Goal: Information Seeking & Learning: Find specific fact

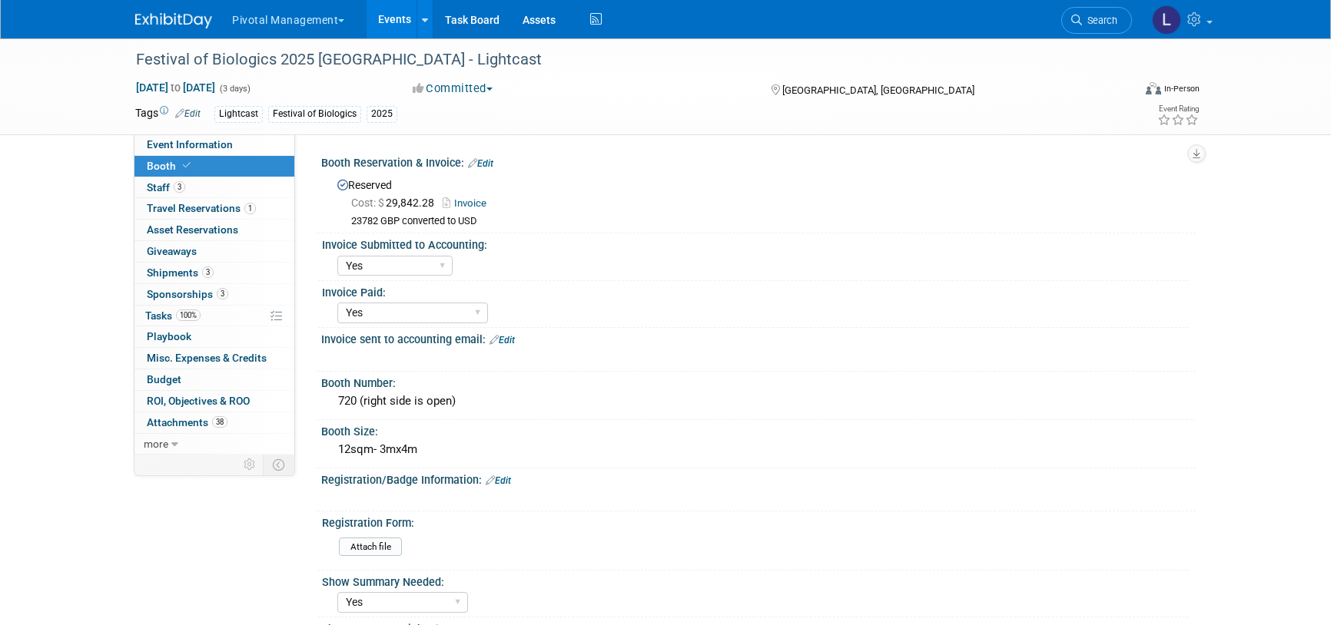
select select "Yes"
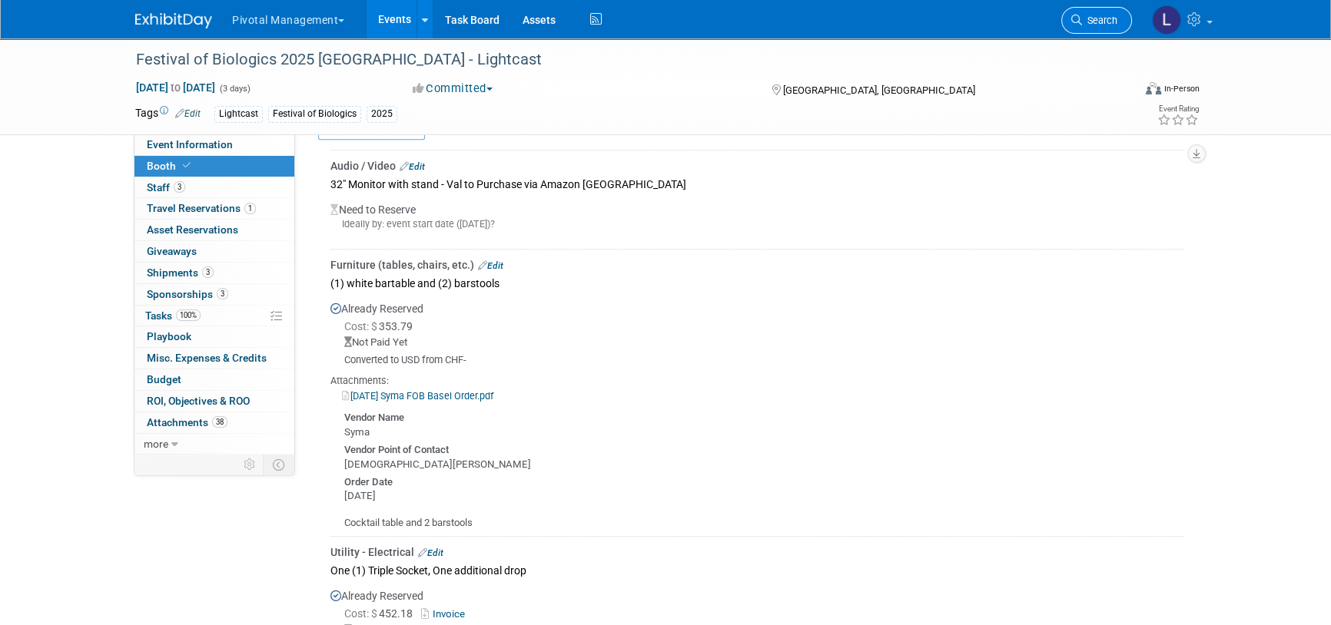
click at [1097, 29] on link "Search" at bounding box center [1096, 20] width 71 height 27
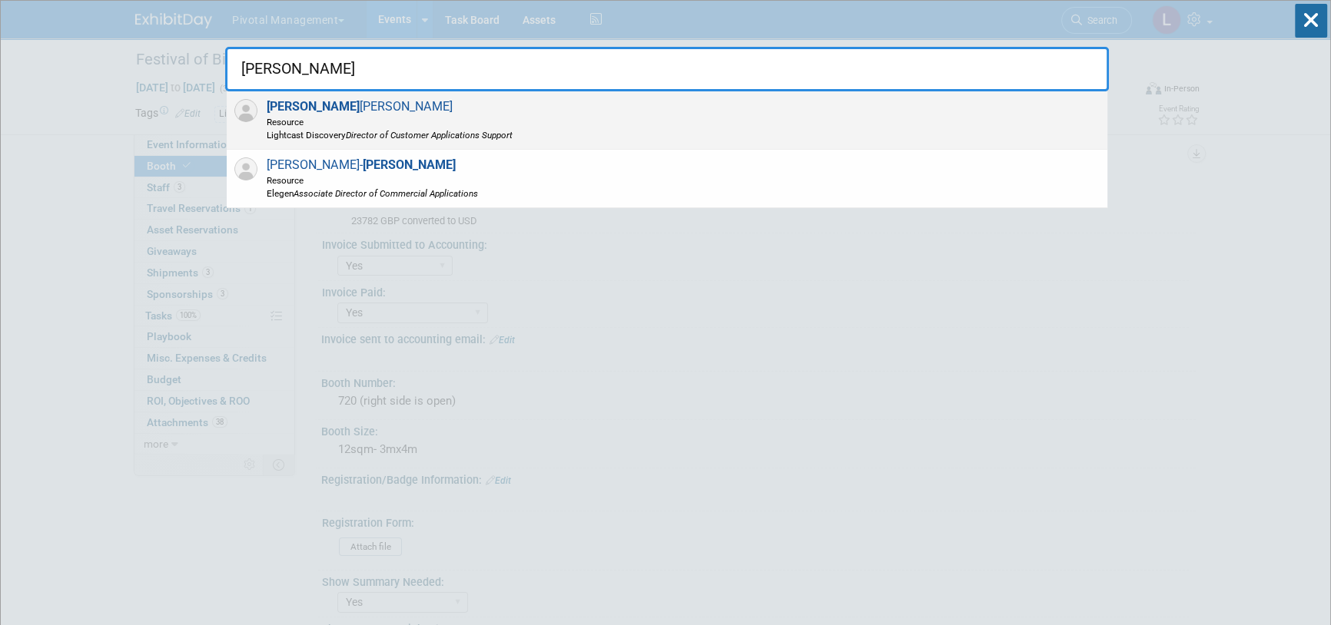
click at [546, 124] on div "Simon Margerison Resource Lightcast Discovery Director of Customer Applications…" at bounding box center [667, 120] width 881 height 58
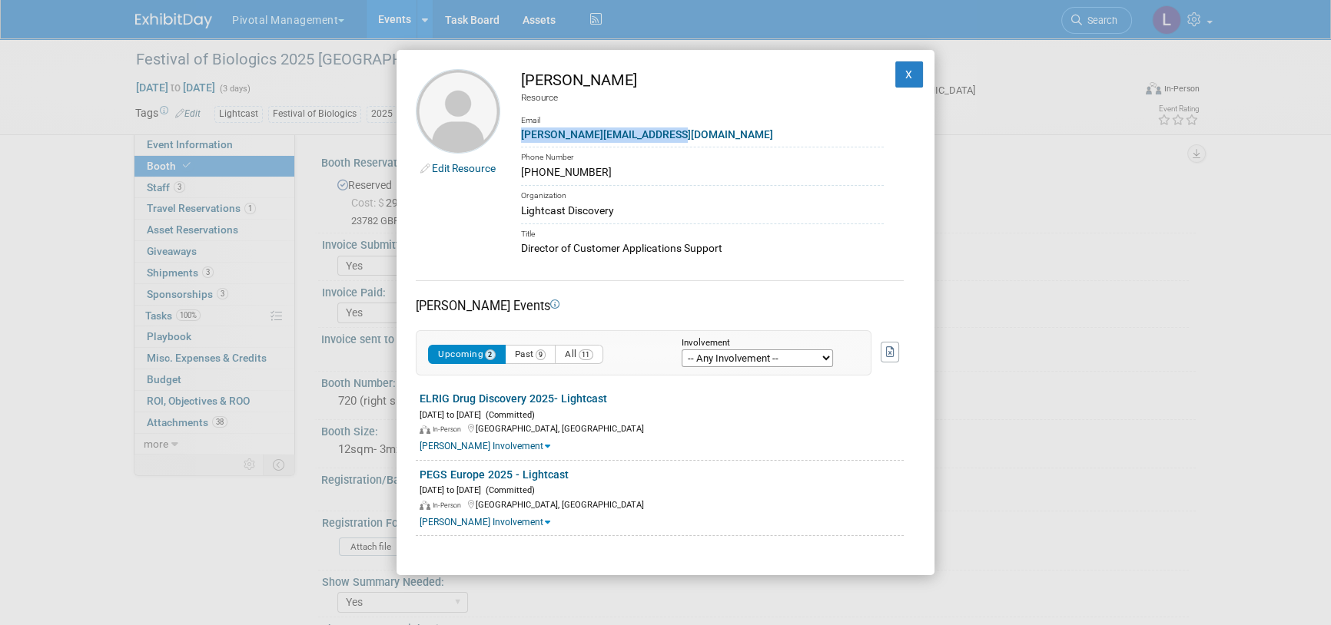
drag, startPoint x: 672, startPoint y: 133, endPoint x: 520, endPoint y: 136, distance: 151.4
click at [521, 136] on div "s.margerison@lightcastd.com" at bounding box center [702, 135] width 363 height 16
copy link "s.margerison@lightcastd.com"
click at [900, 75] on button "X" at bounding box center [909, 74] width 28 height 26
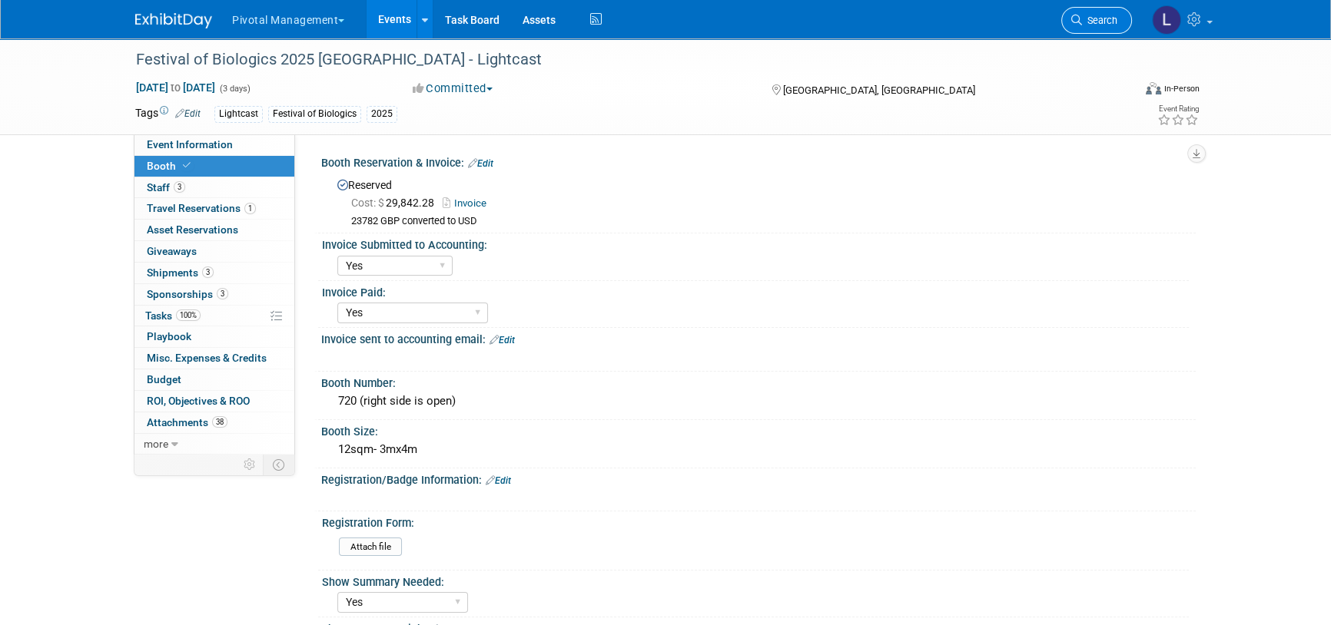
click at [1116, 15] on span "Search" at bounding box center [1099, 21] width 35 height 12
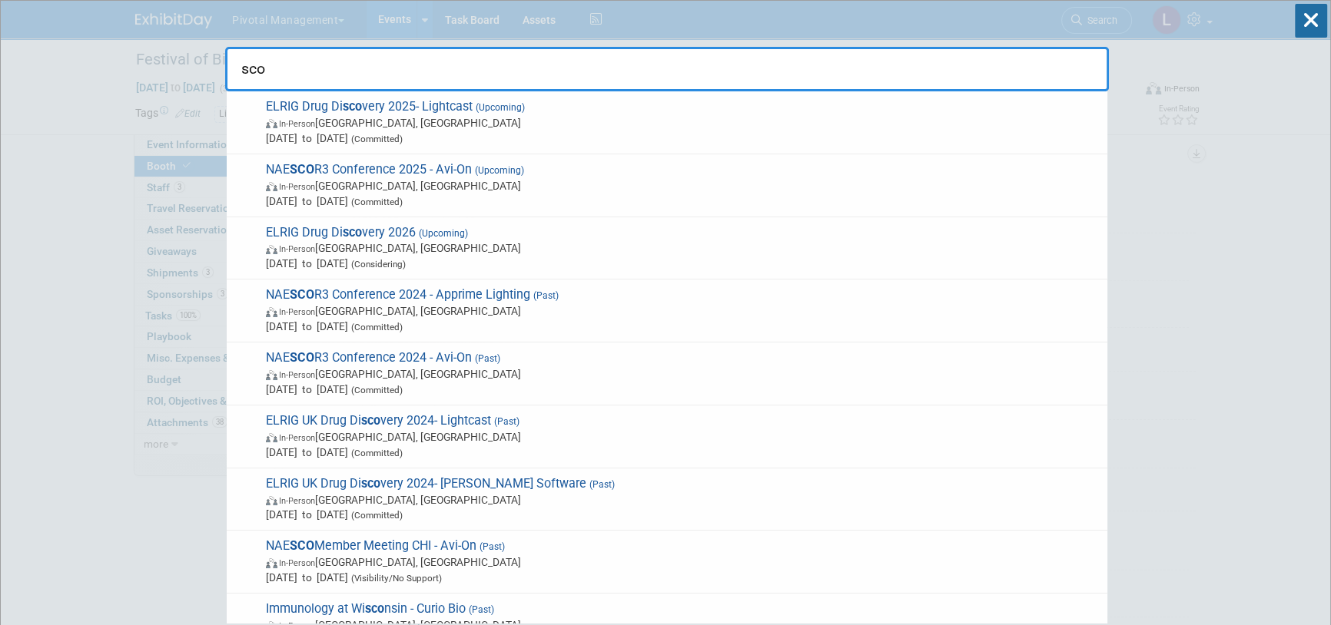
type input "sco"
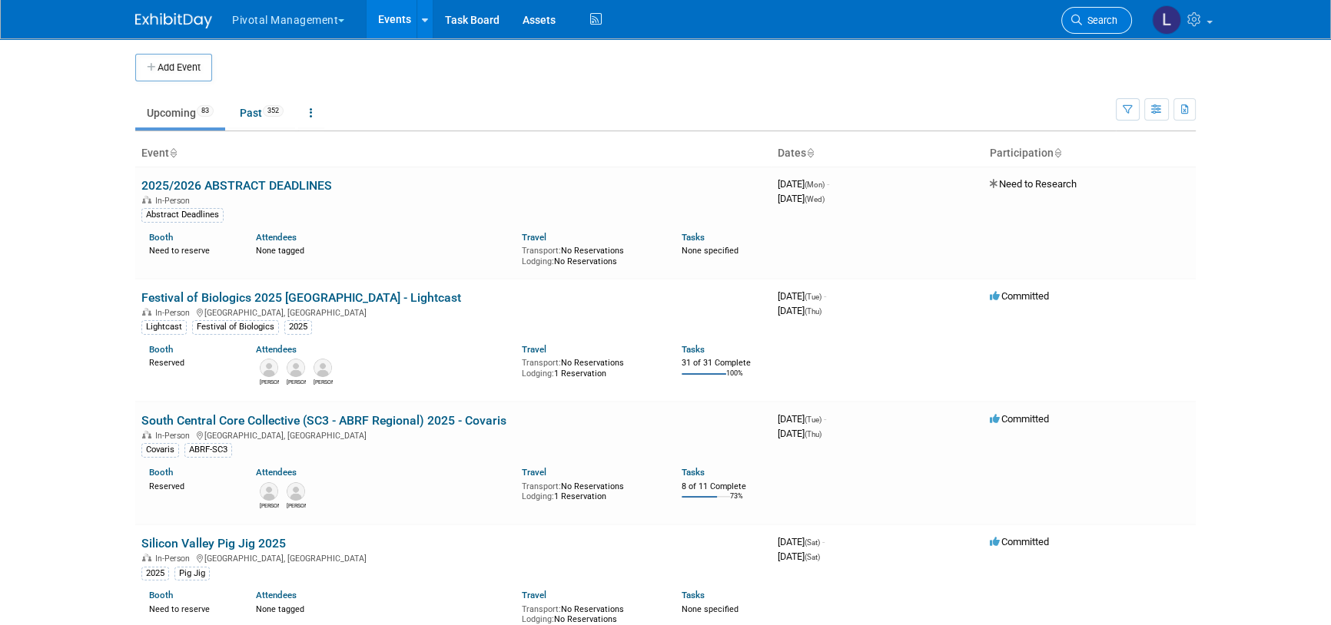
click at [1080, 21] on icon at bounding box center [1076, 20] width 11 height 11
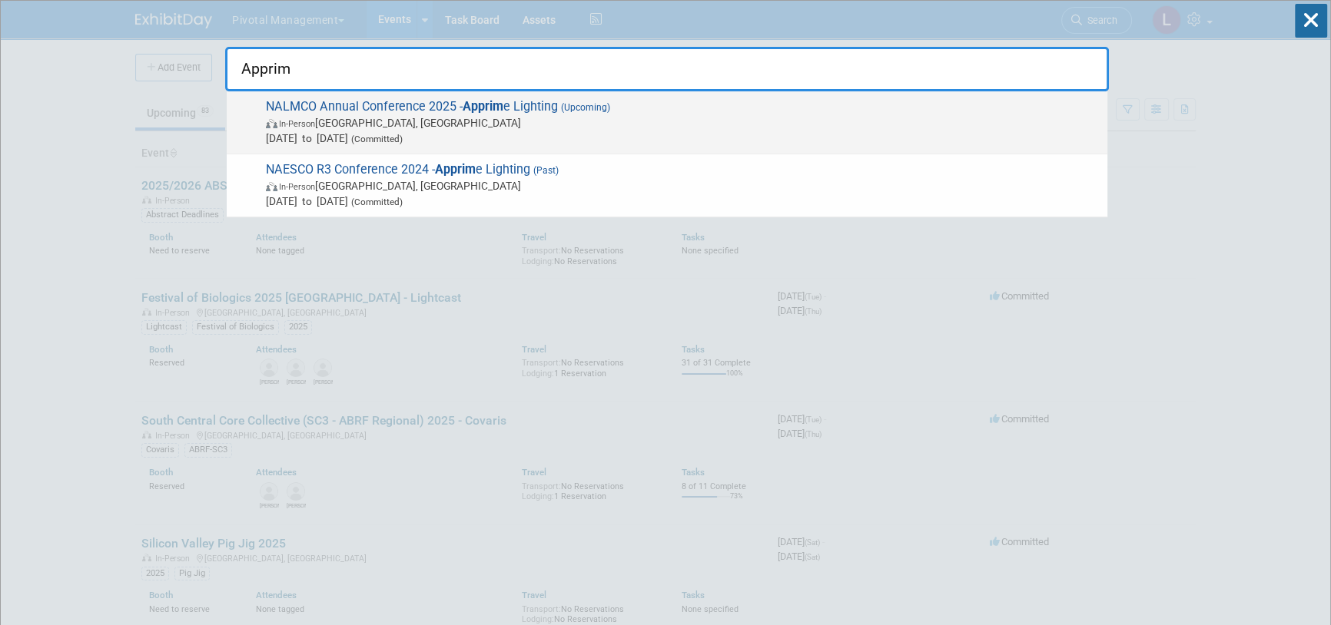
type input "Apprim"
click at [439, 99] on span "NALMCO Annual Conference 2025 - Apprim e Lighting (Upcoming) In-Person [GEOGRAP…" at bounding box center [680, 122] width 838 height 47
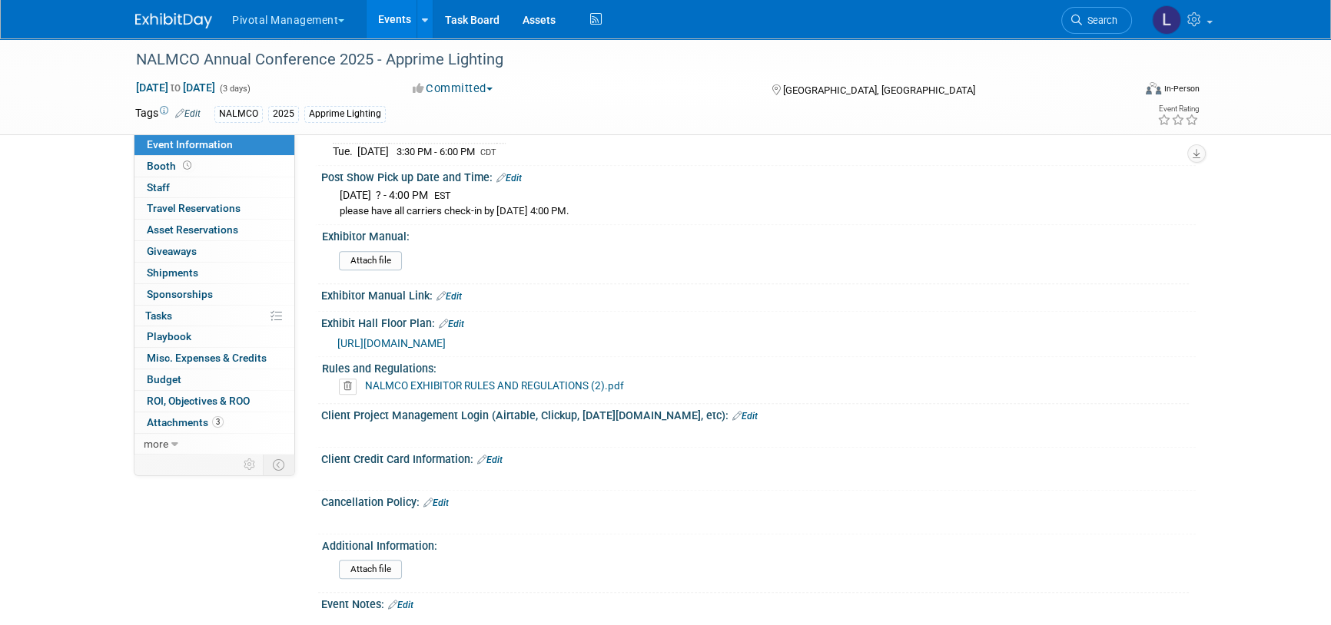
scroll to position [2105, 0]
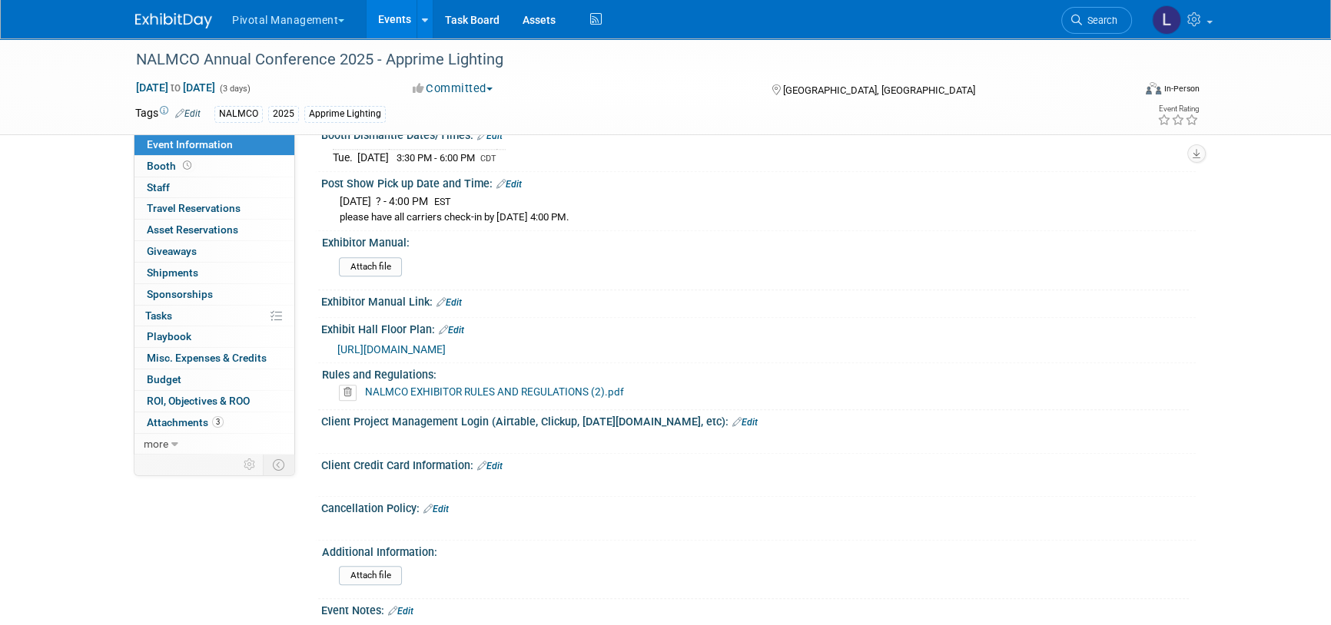
click at [446, 343] on span "https://na.eventscloud.com/website/82769/floor-plan/" at bounding box center [391, 349] width 108 height 12
